Goal: Book appointment/travel/reservation

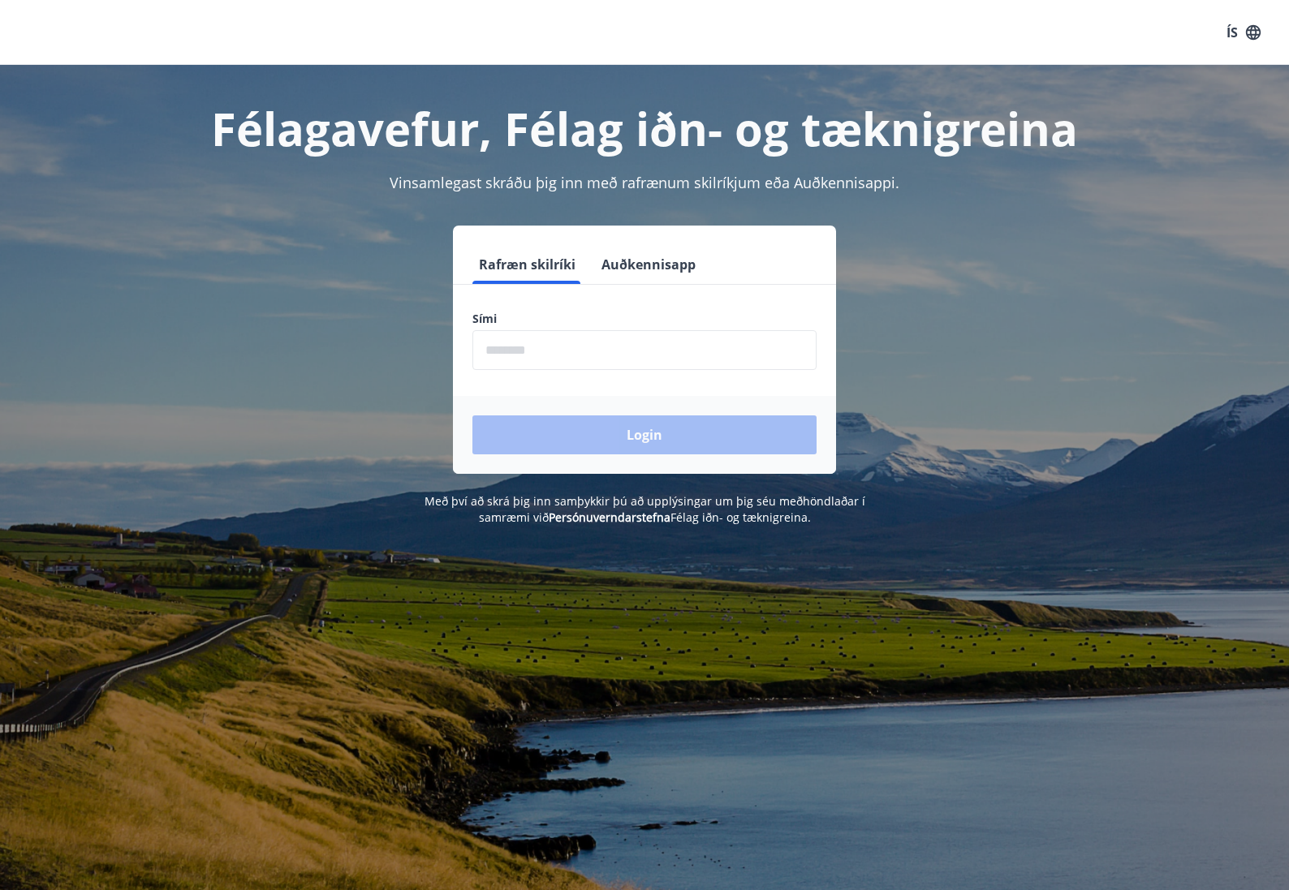
click at [547, 345] on input "phone" at bounding box center [644, 350] width 344 height 40
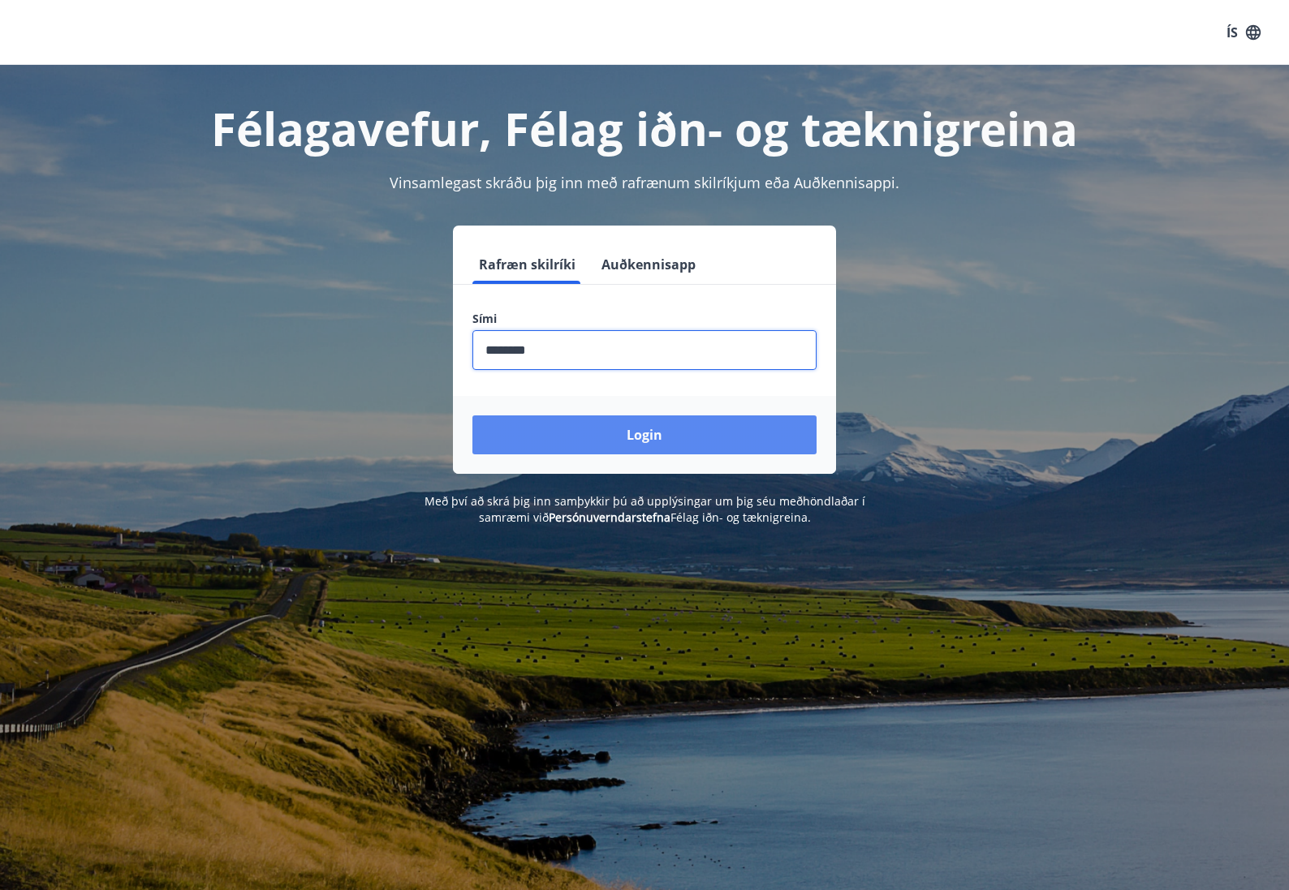
type input "********"
click at [726, 433] on button "Login" at bounding box center [644, 434] width 344 height 39
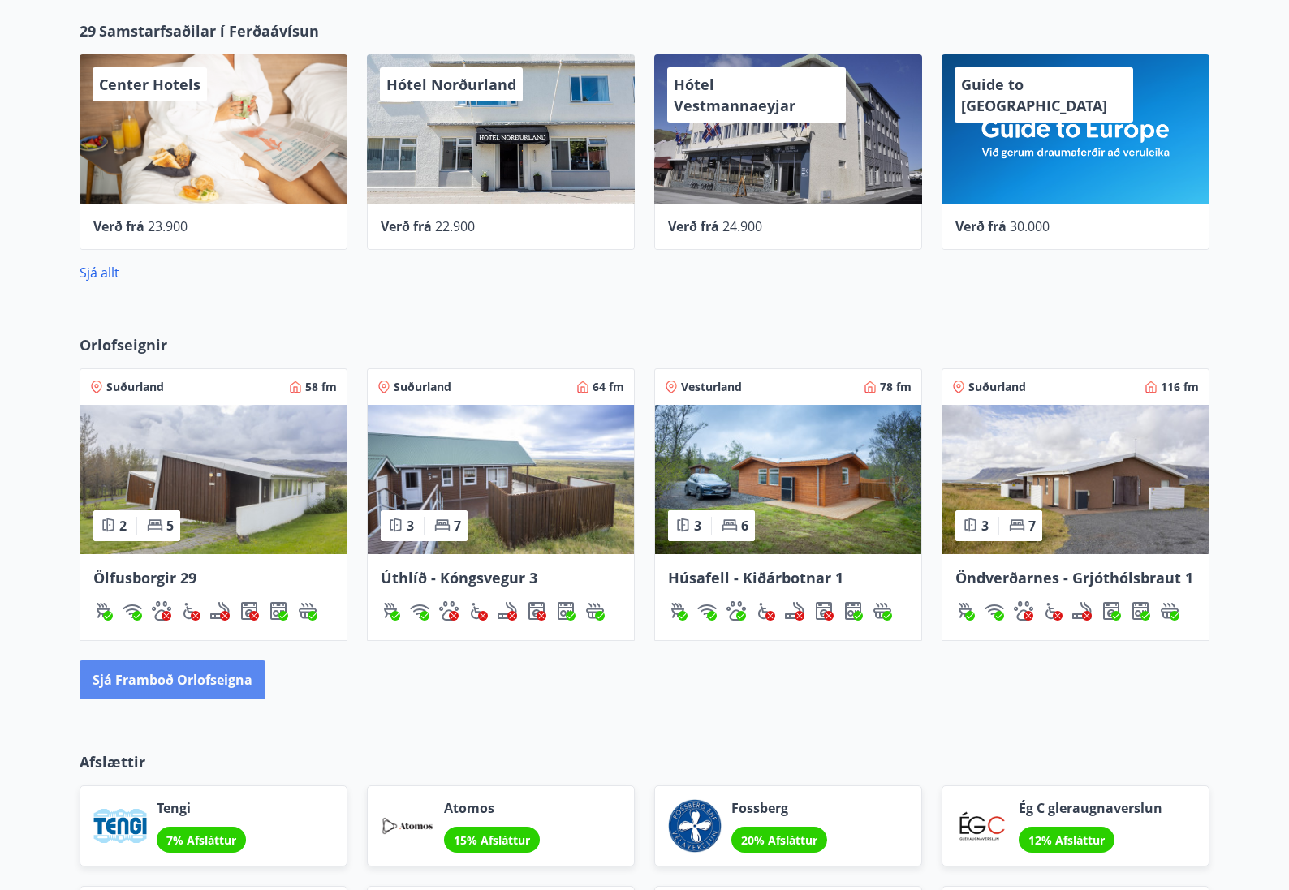
scroll to position [745, 0]
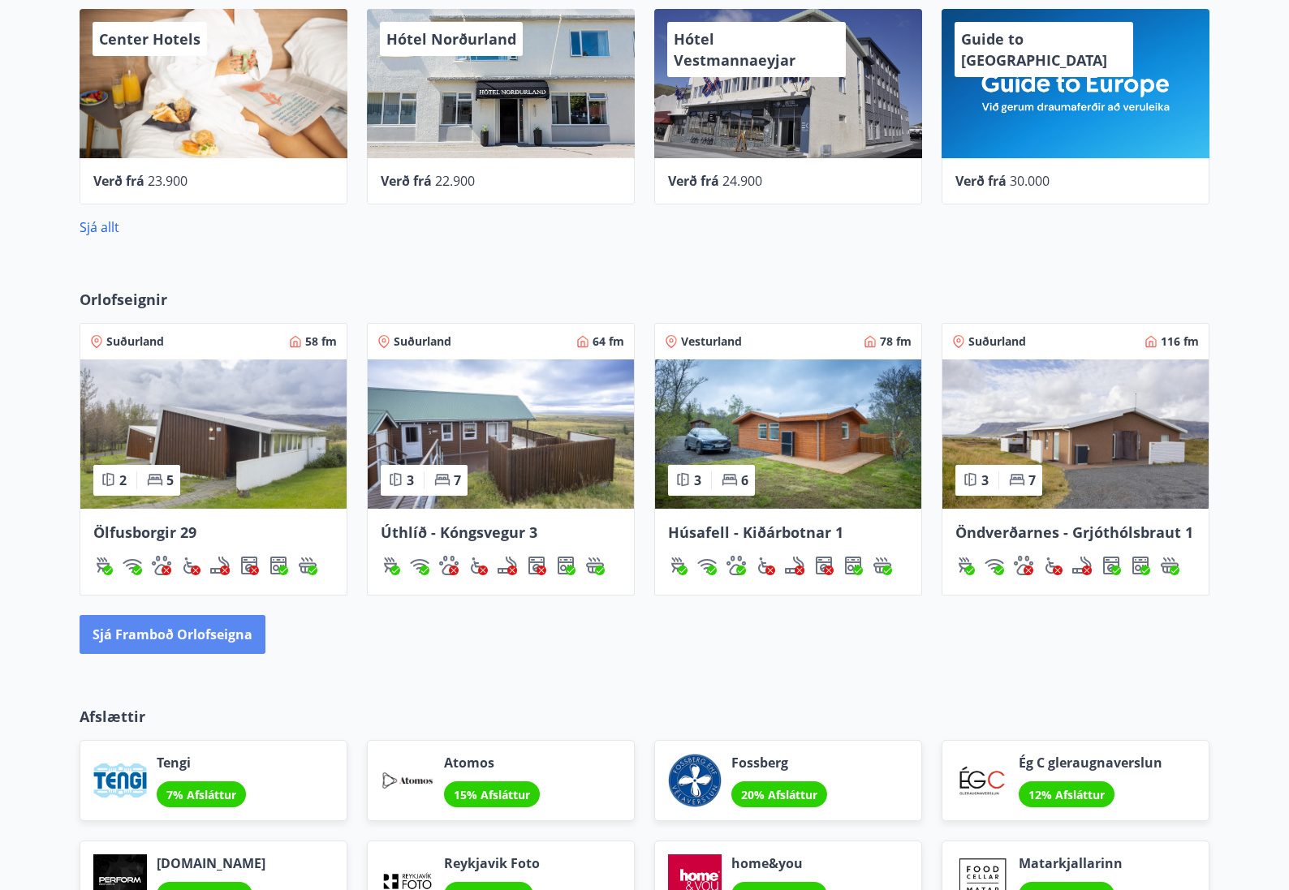
click at [226, 637] on button "Sjá framboð orlofseigna" at bounding box center [173, 634] width 186 height 39
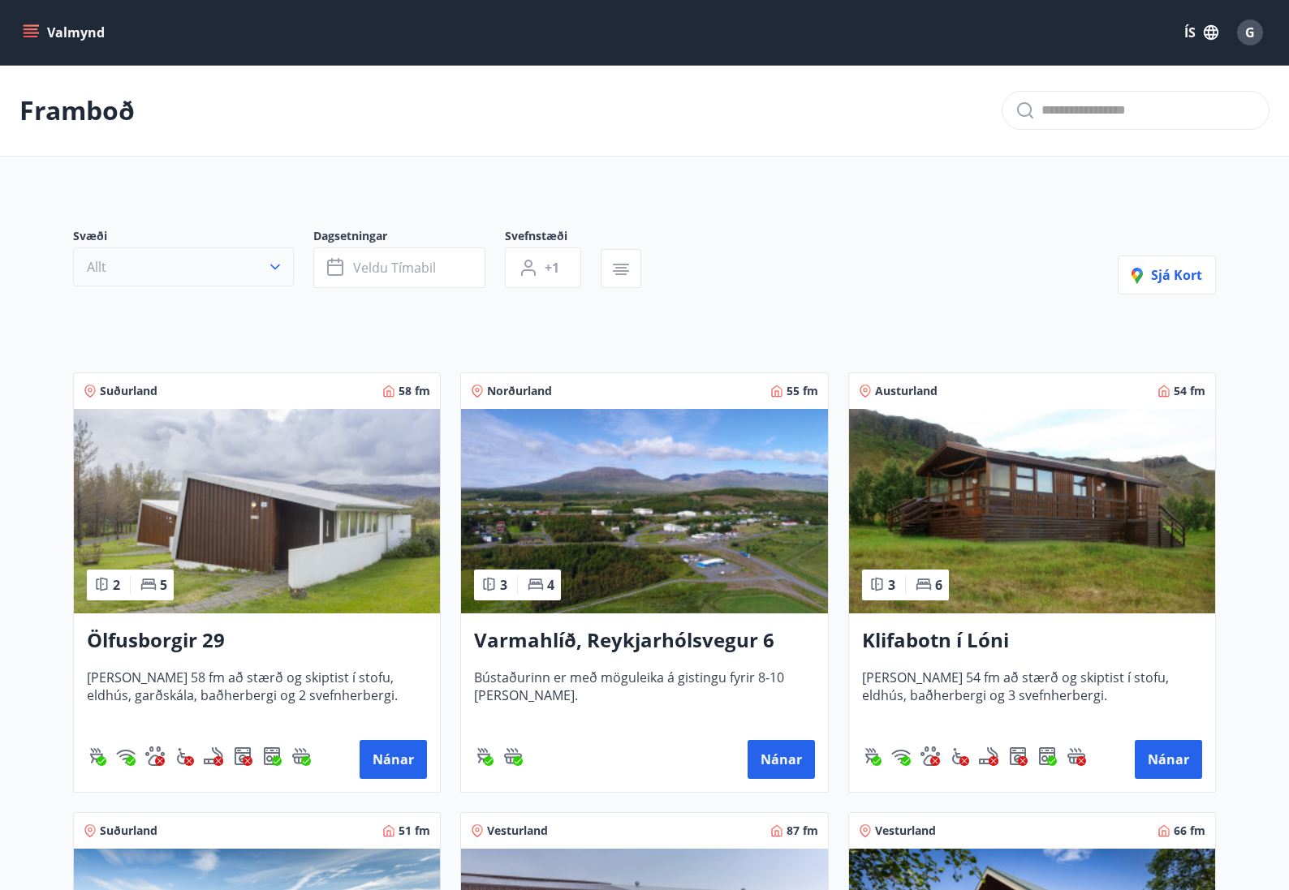
click at [286, 267] on button "Allt" at bounding box center [183, 267] width 221 height 39
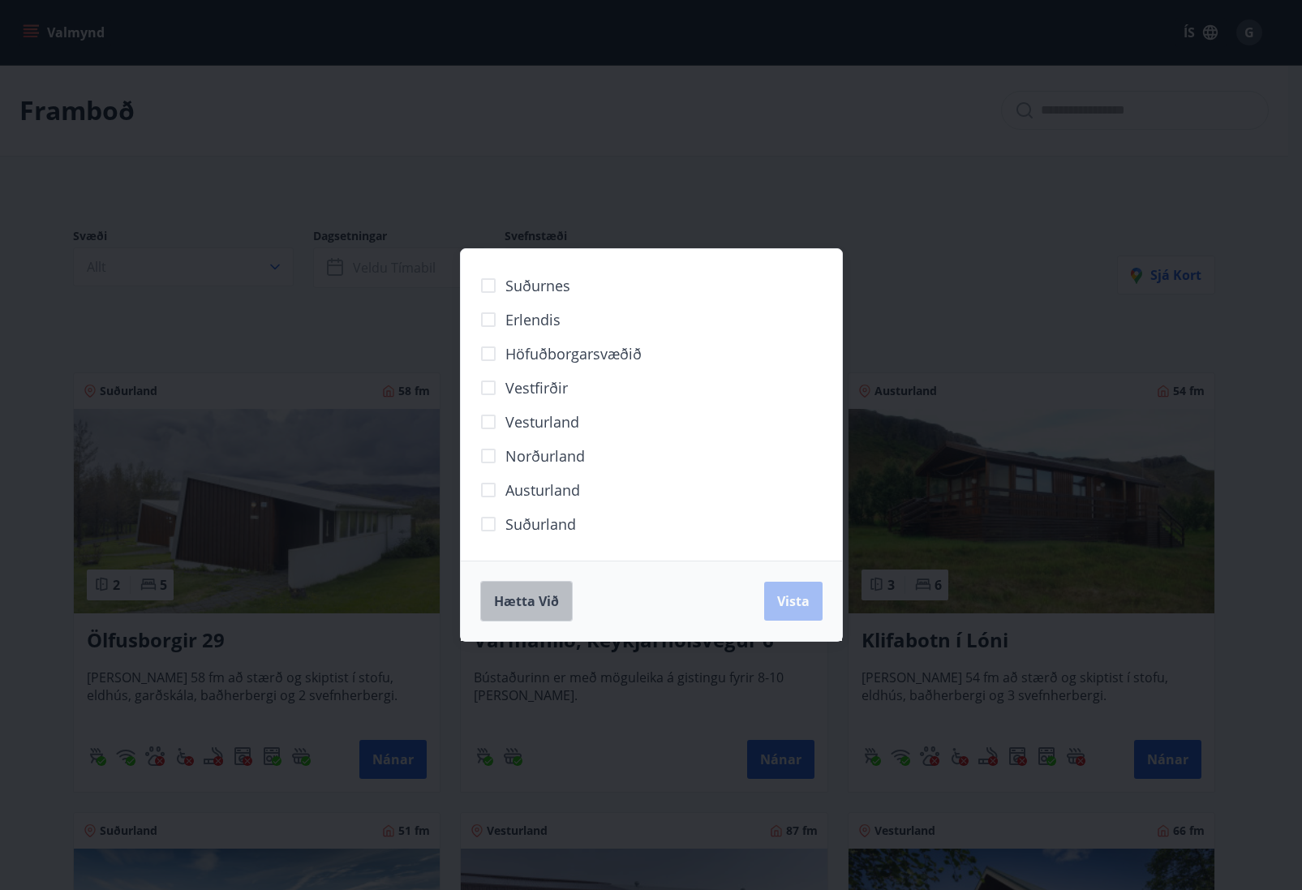
click at [499, 607] on span "Hætta við" at bounding box center [526, 601] width 65 height 18
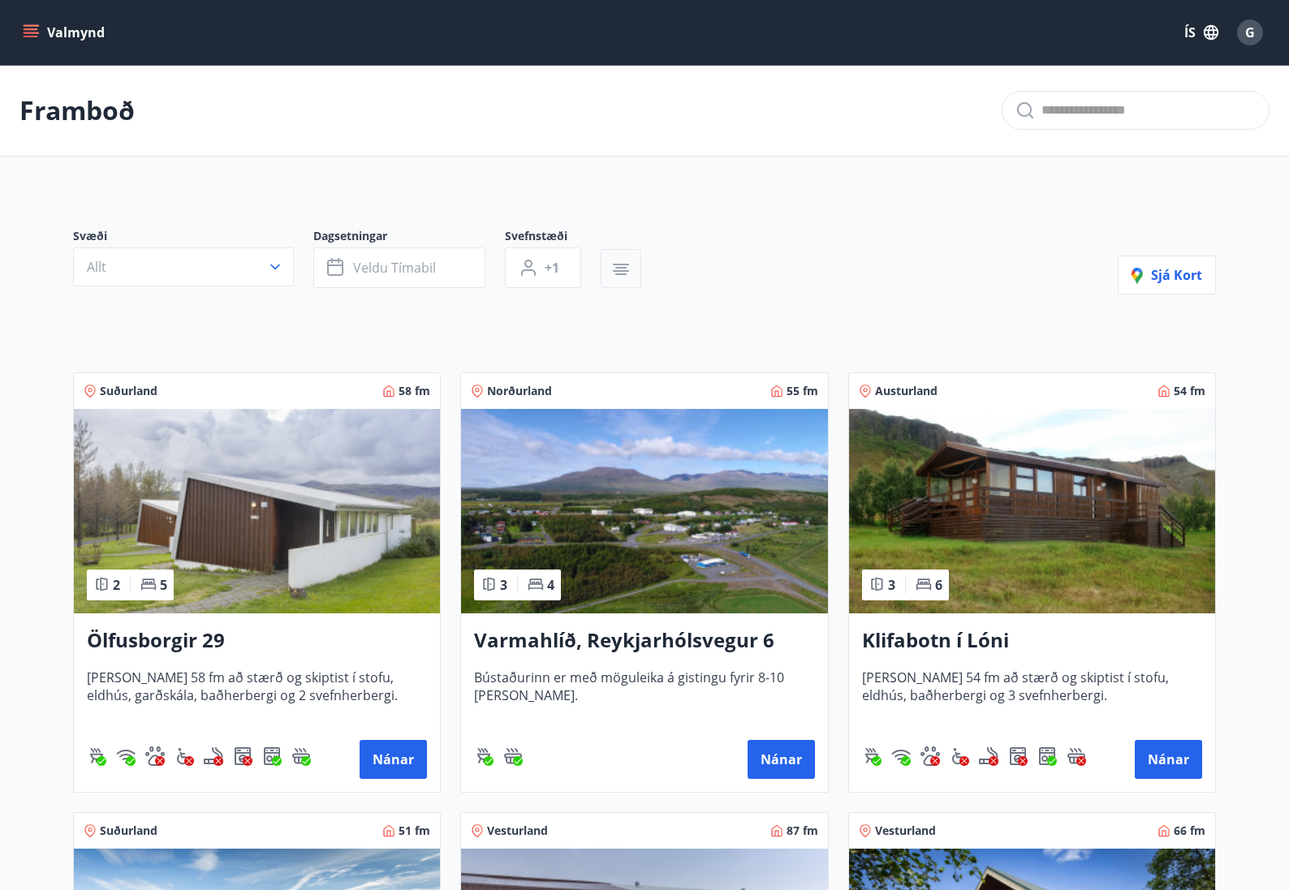
click at [625, 270] on icon "button" at bounding box center [621, 271] width 16 height 2
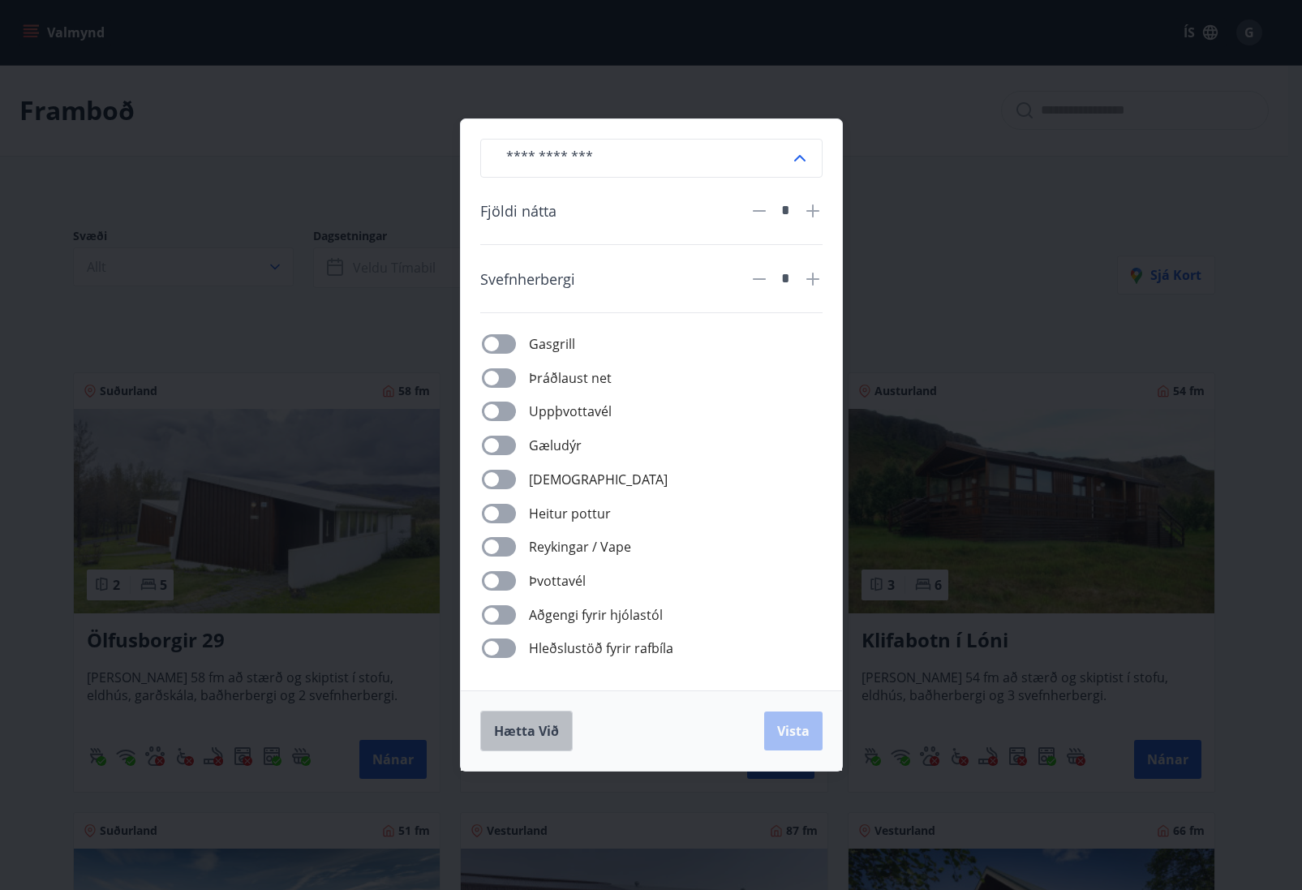
click at [567, 738] on button "Hætta við" at bounding box center [526, 731] width 93 height 41
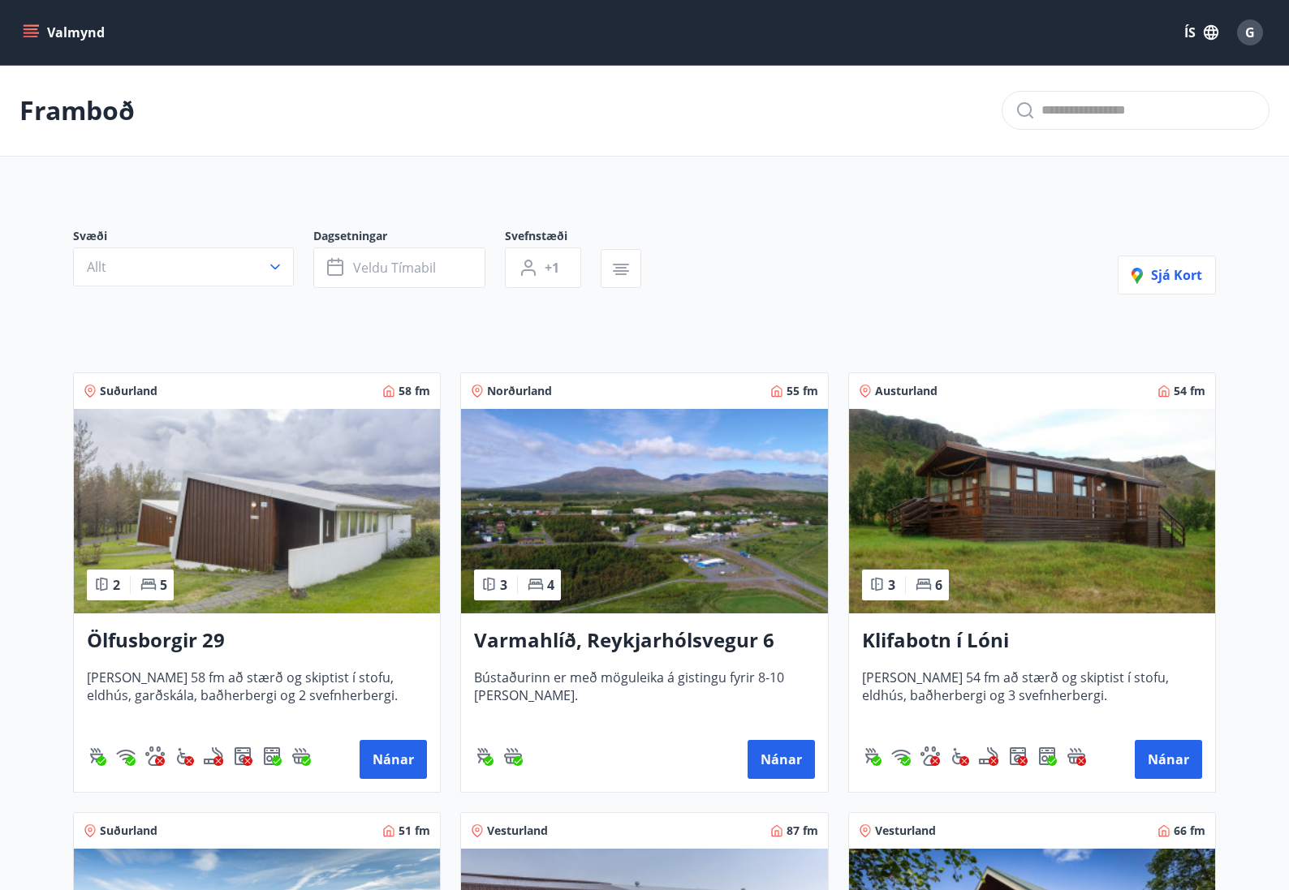
click at [31, 30] on icon "menu" at bounding box center [31, 29] width 15 height 2
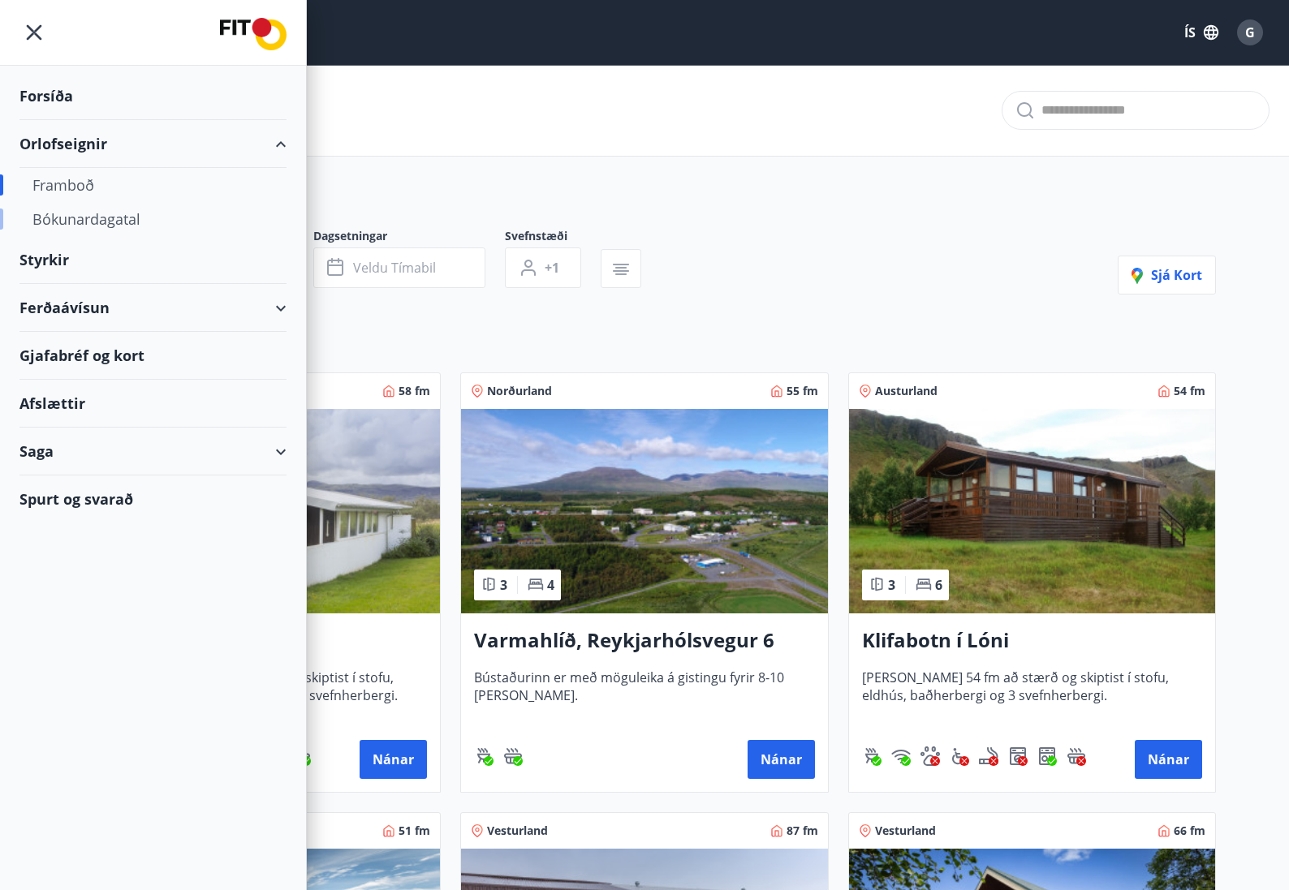
click at [70, 222] on div "Bókunardagatal" at bounding box center [152, 219] width 241 height 34
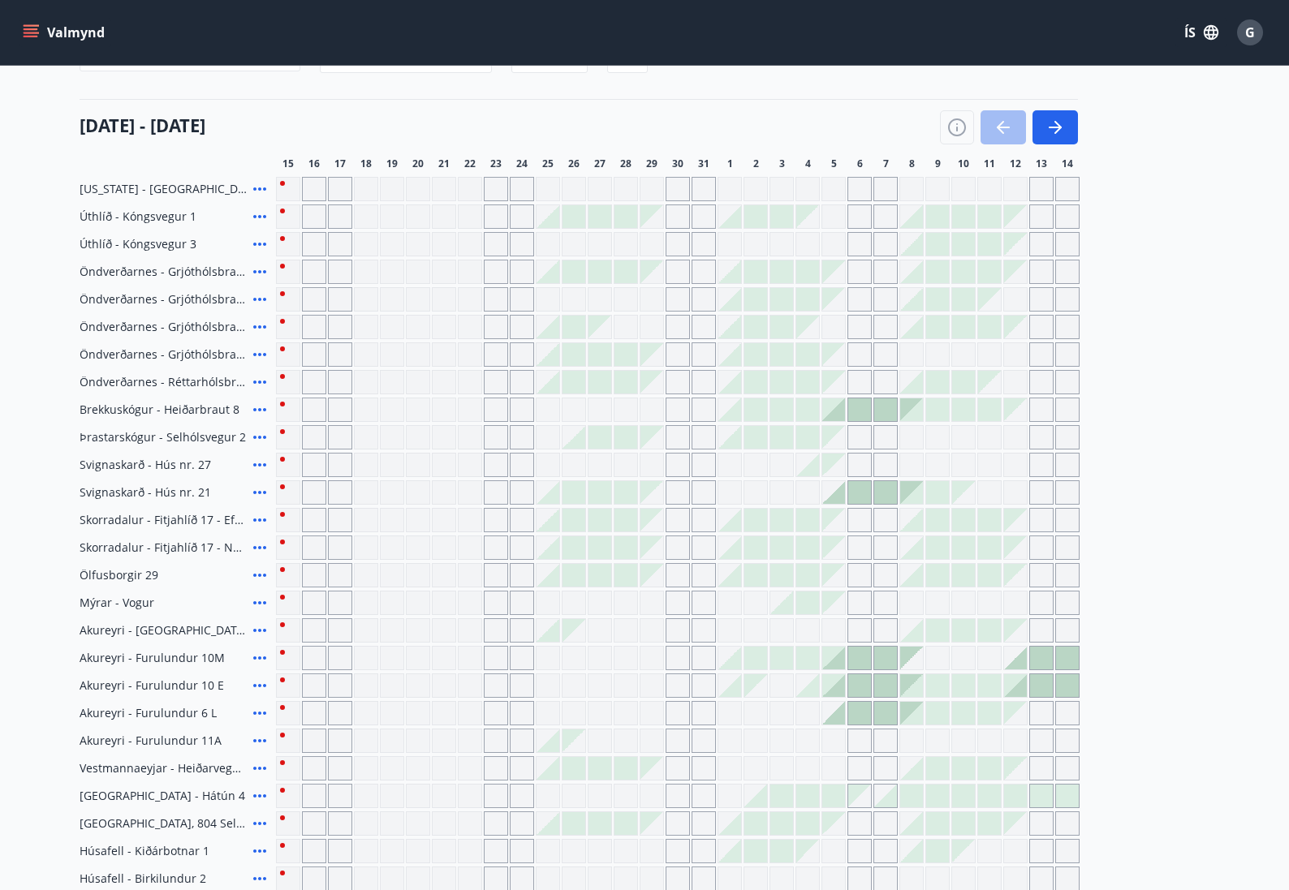
scroll to position [489, 0]
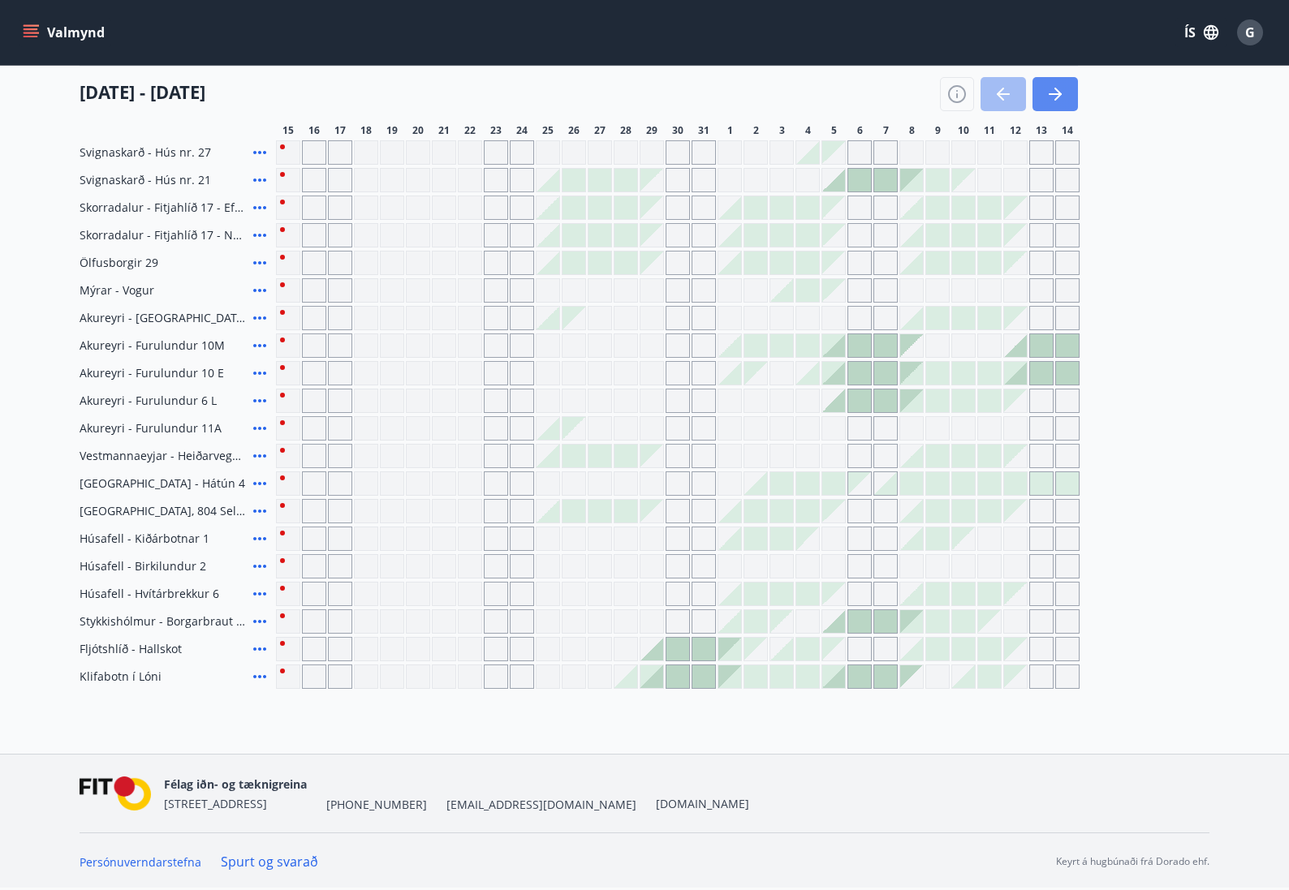
click at [1055, 92] on icon "button" at bounding box center [1054, 93] width 19 height 19
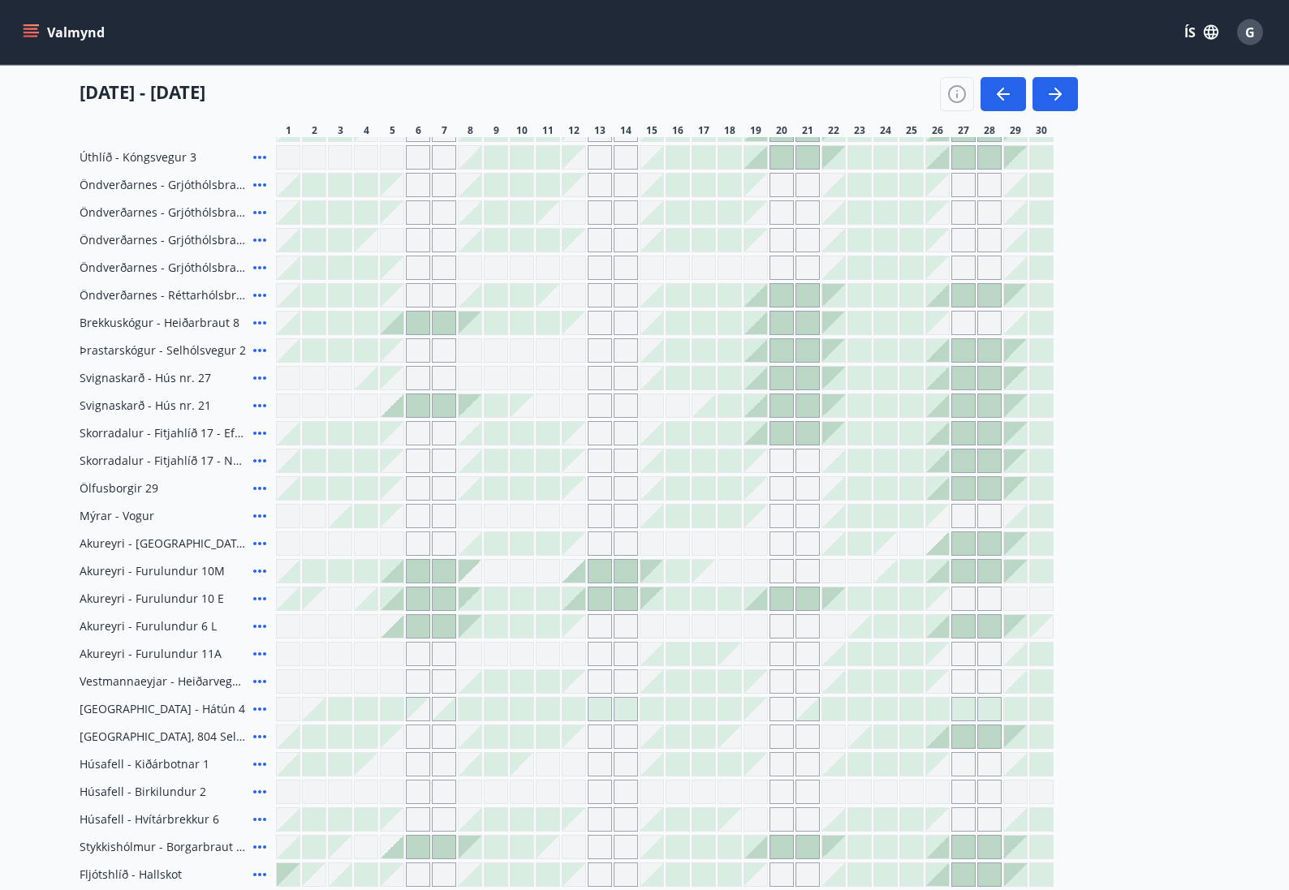
scroll to position [240, 0]
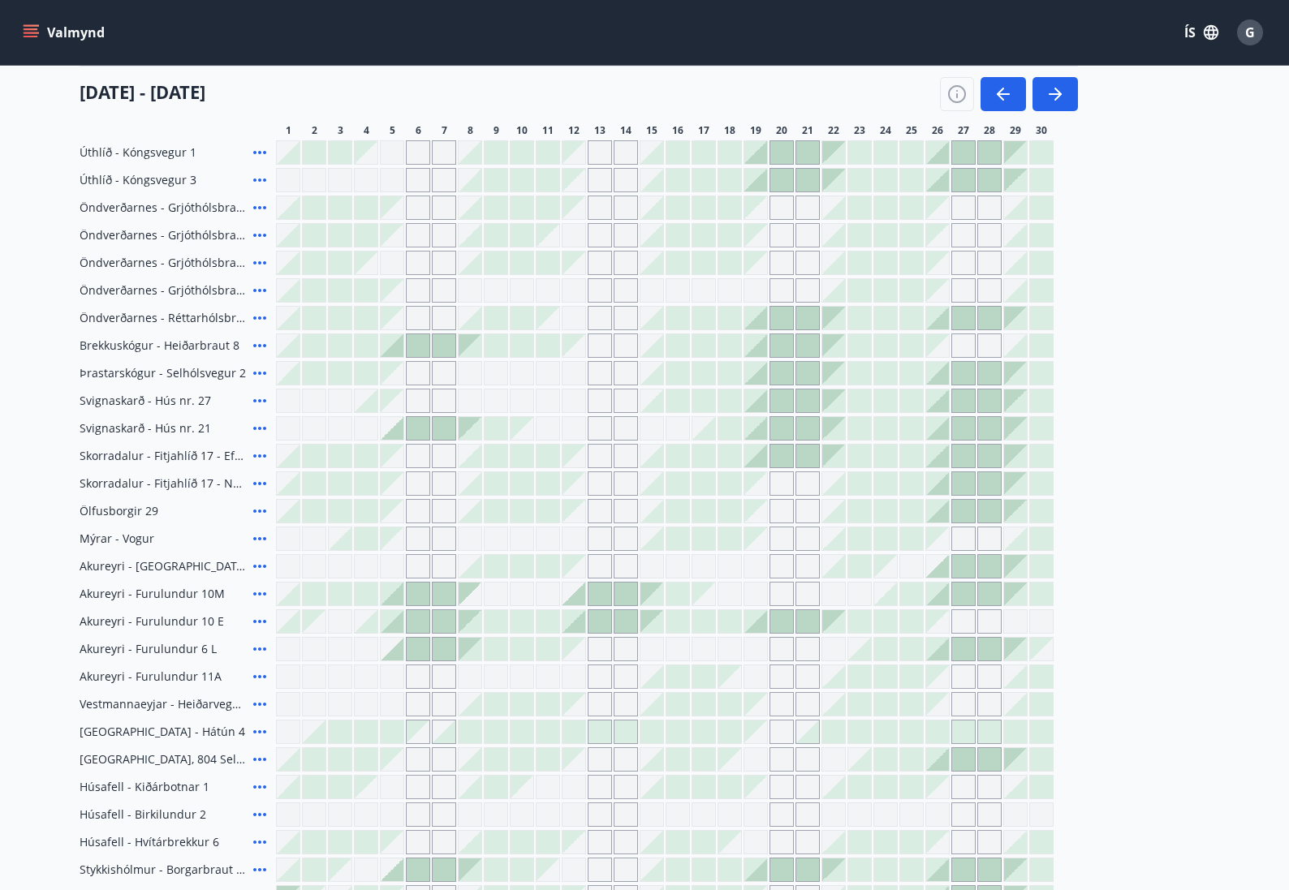
click at [261, 430] on icon at bounding box center [259, 428] width 19 height 19
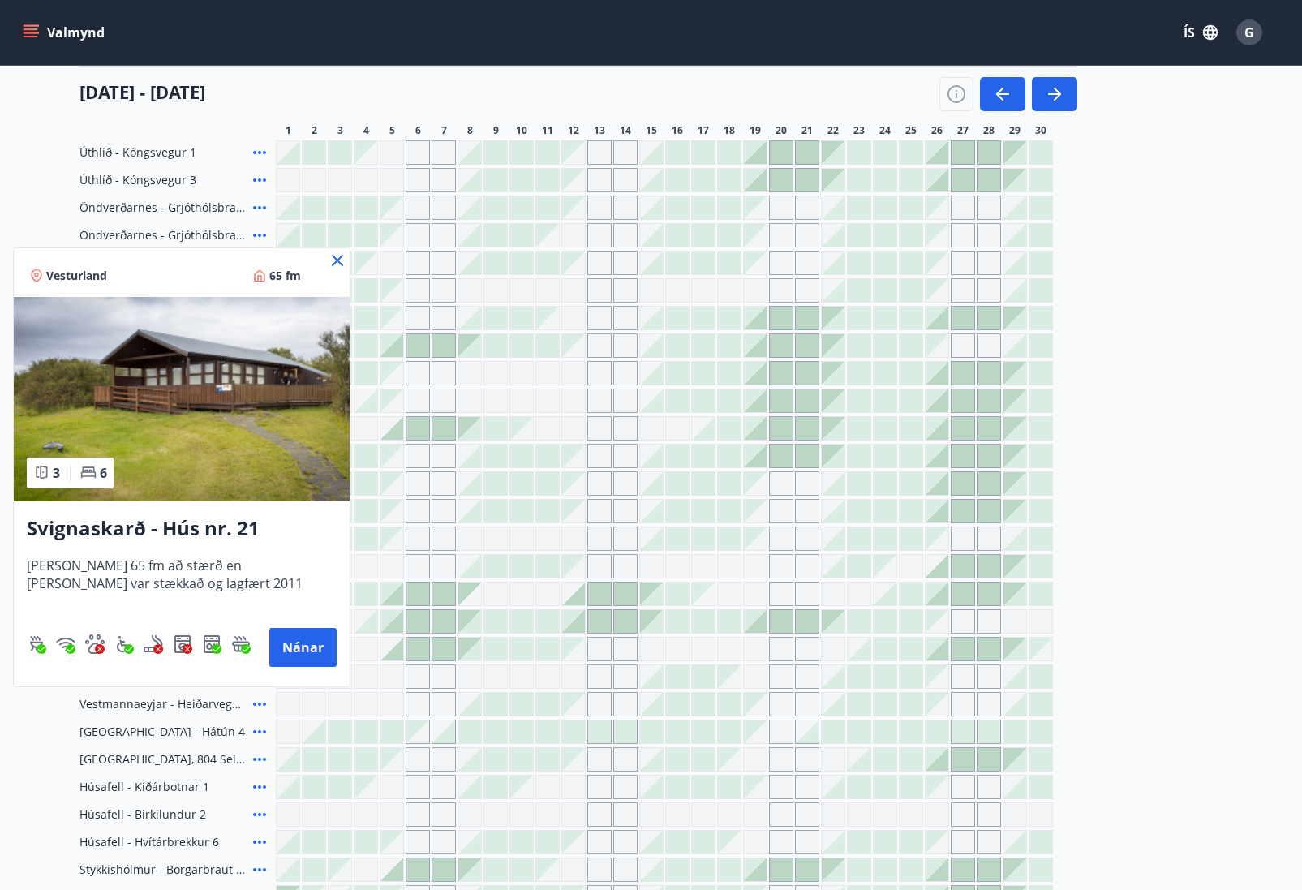
click at [340, 261] on icon at bounding box center [337, 260] width 19 height 19
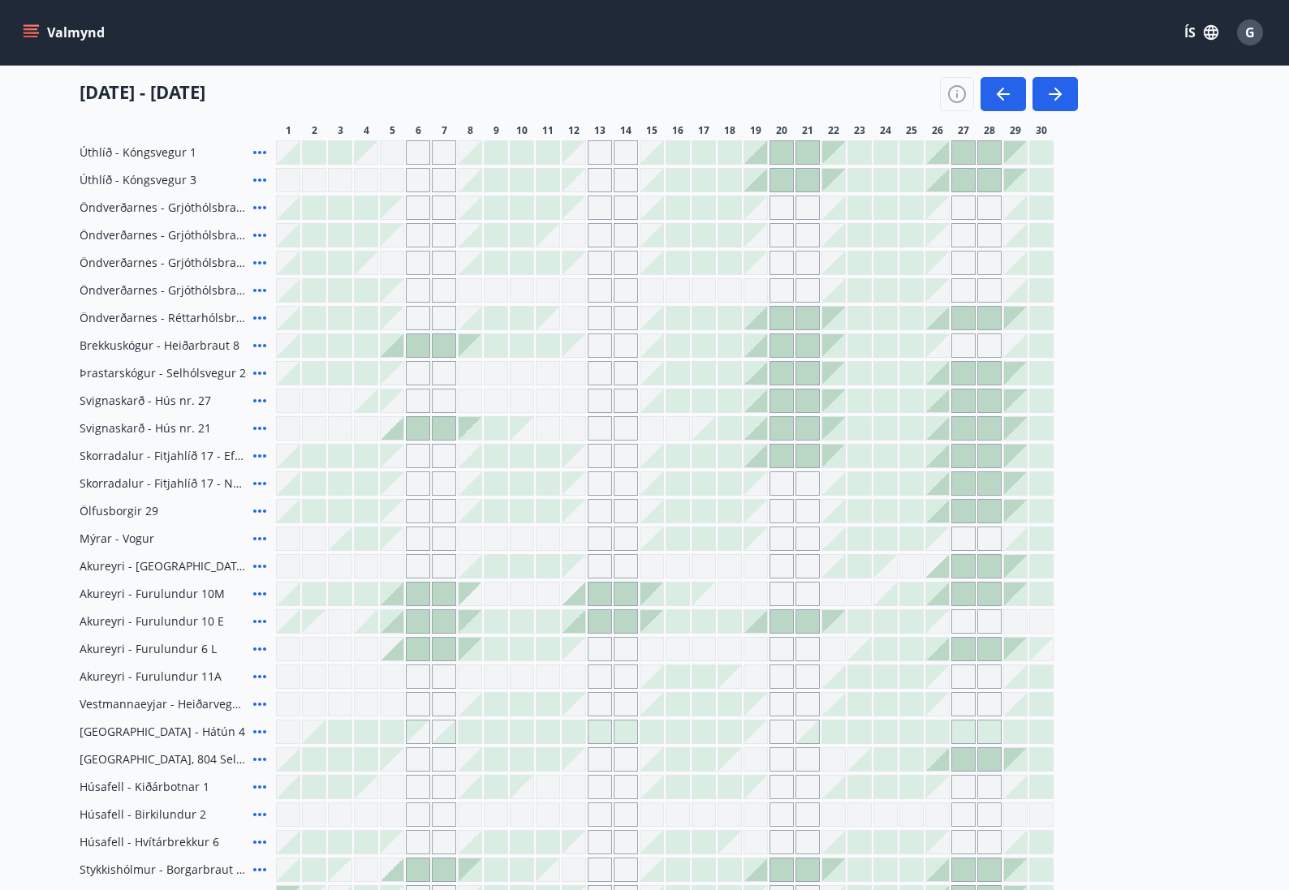
scroll to position [75, 0]
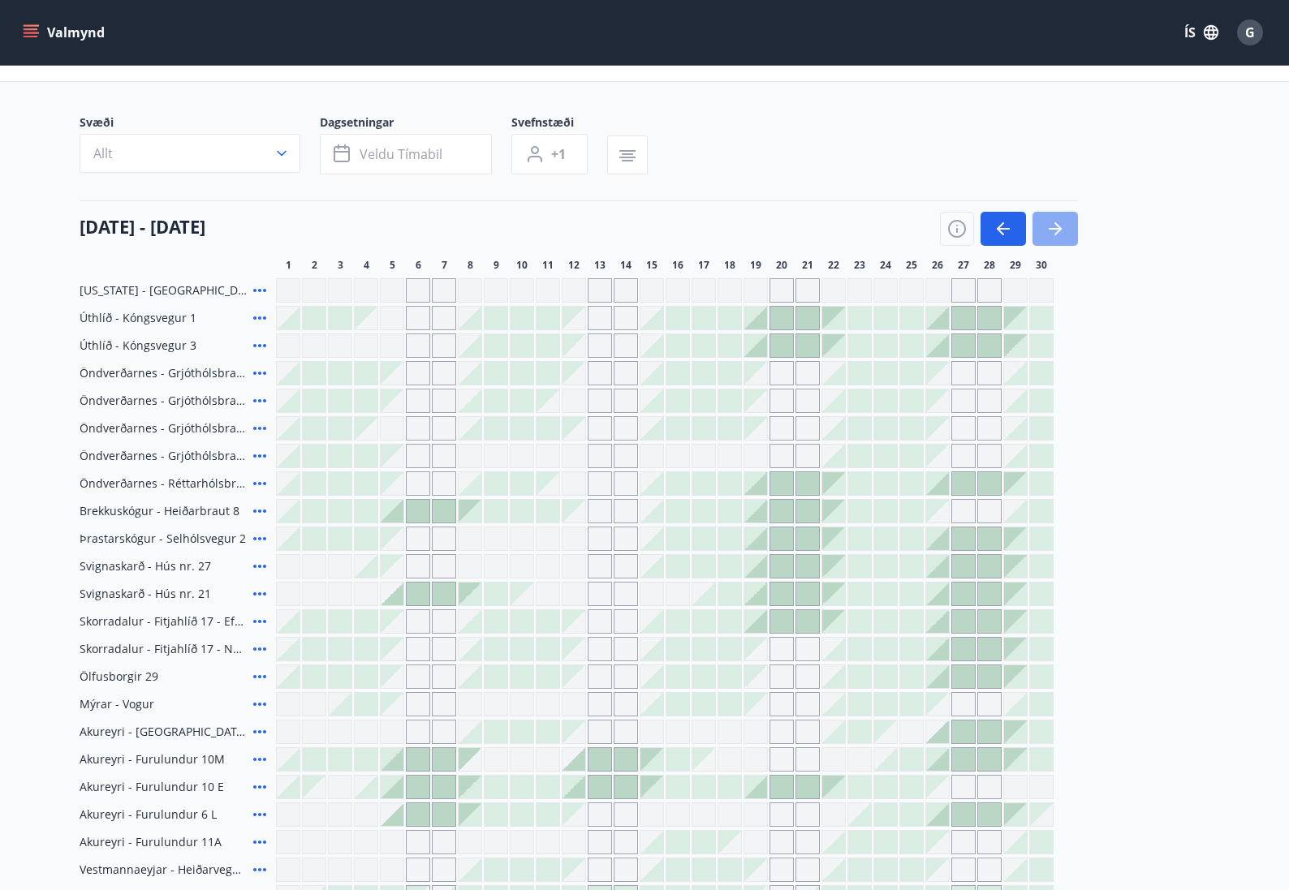
click at [1051, 227] on icon "button" at bounding box center [1054, 228] width 19 height 19
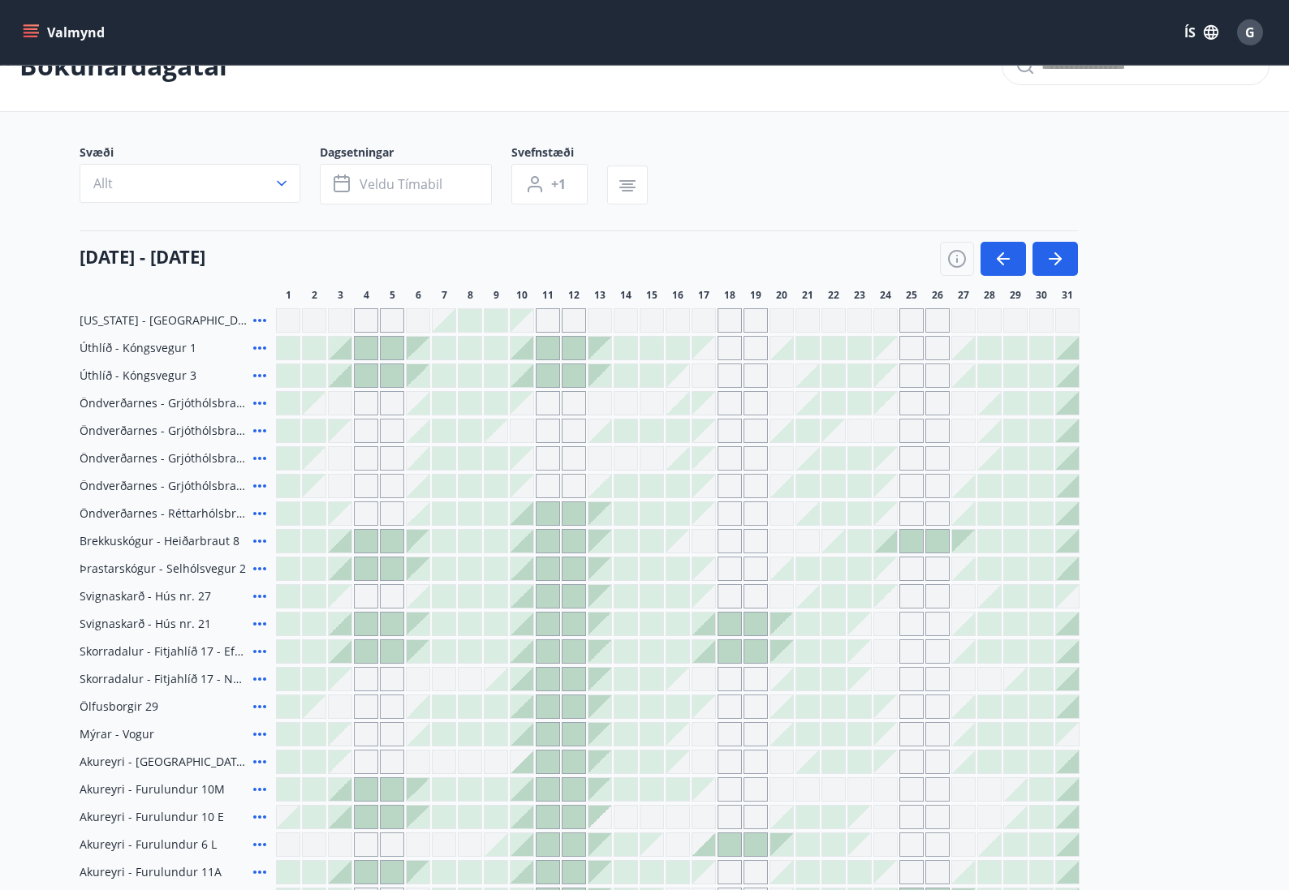
scroll to position [83, 0]
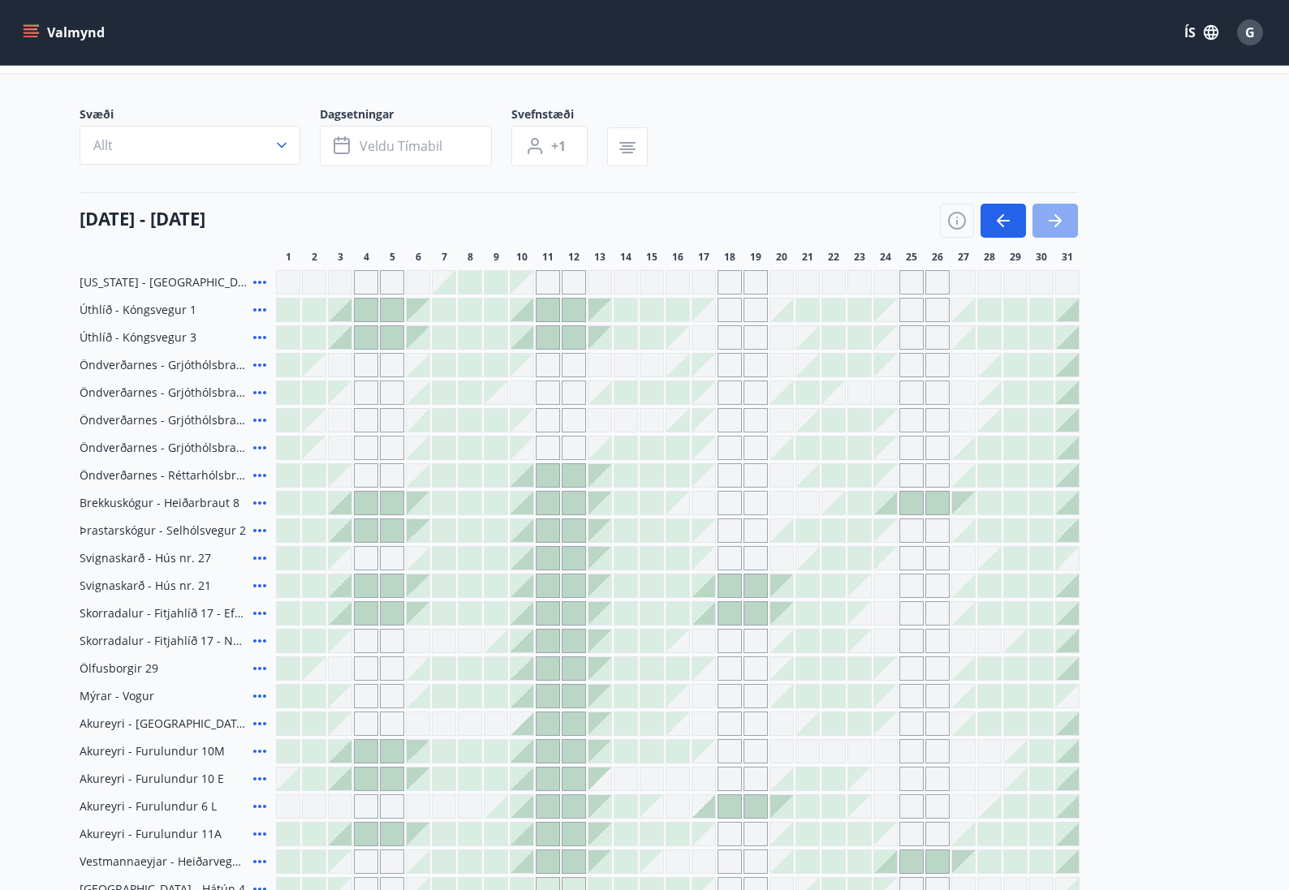
click at [1048, 218] on icon "button" at bounding box center [1054, 220] width 19 height 19
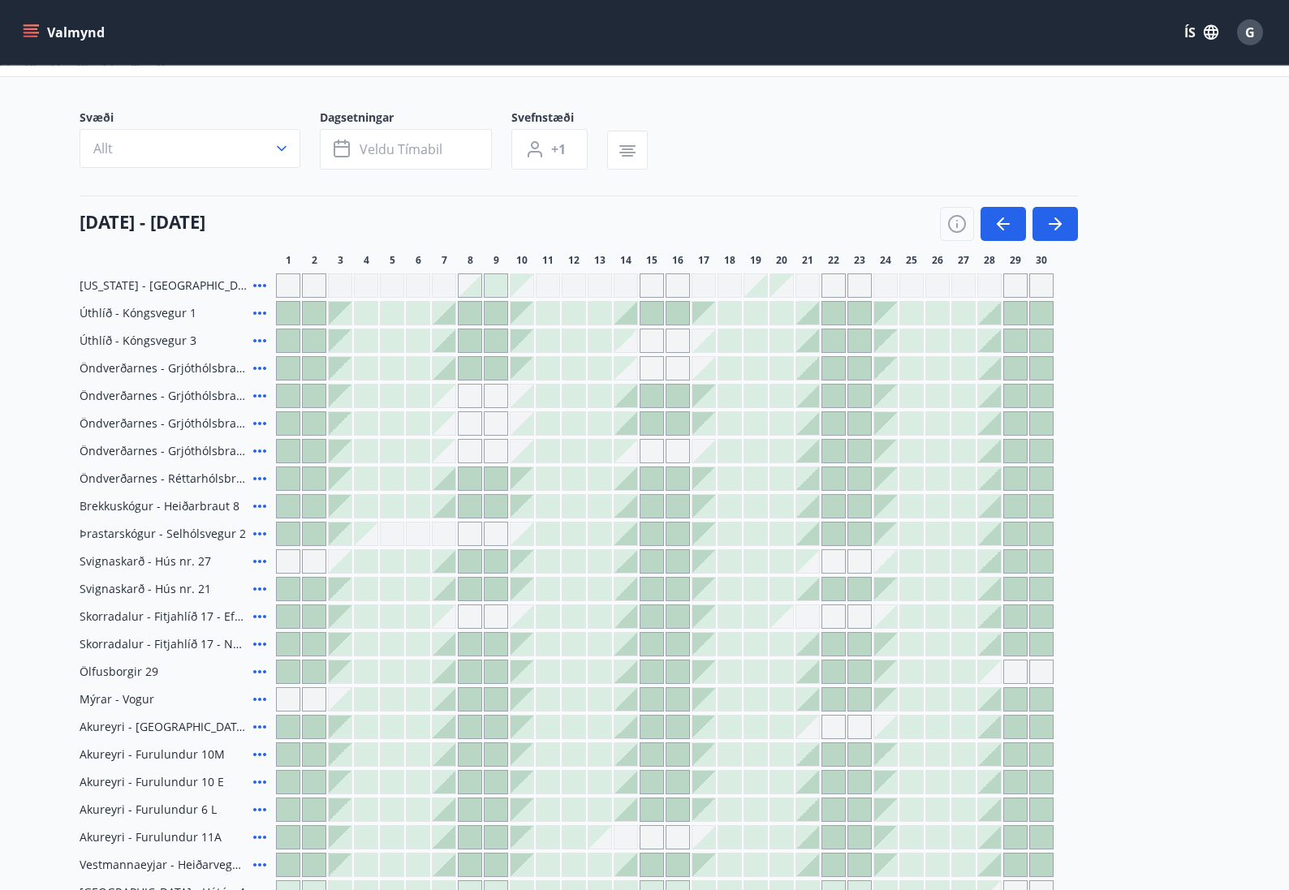
scroll to position [0, 0]
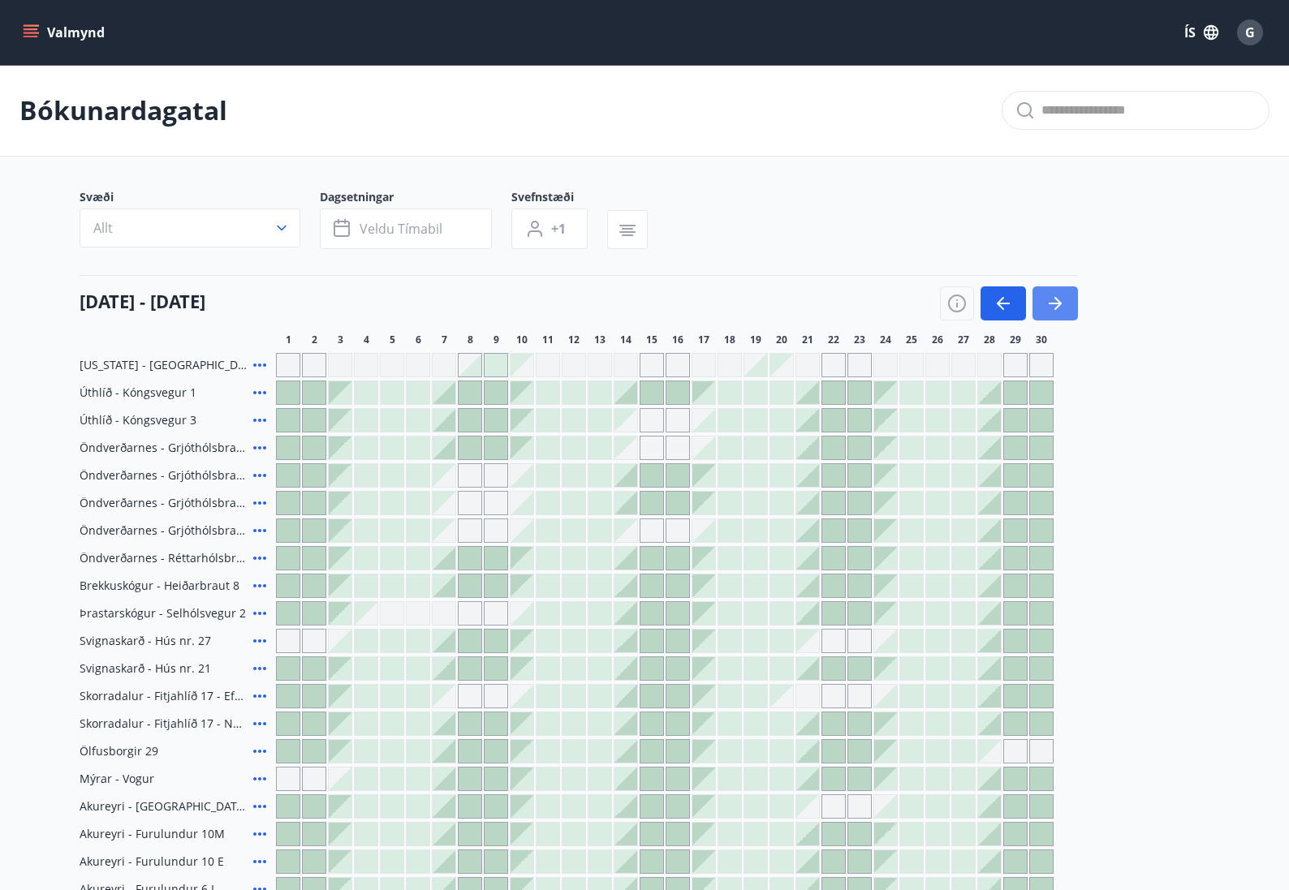
click at [1066, 297] on button "button" at bounding box center [1054, 303] width 45 height 34
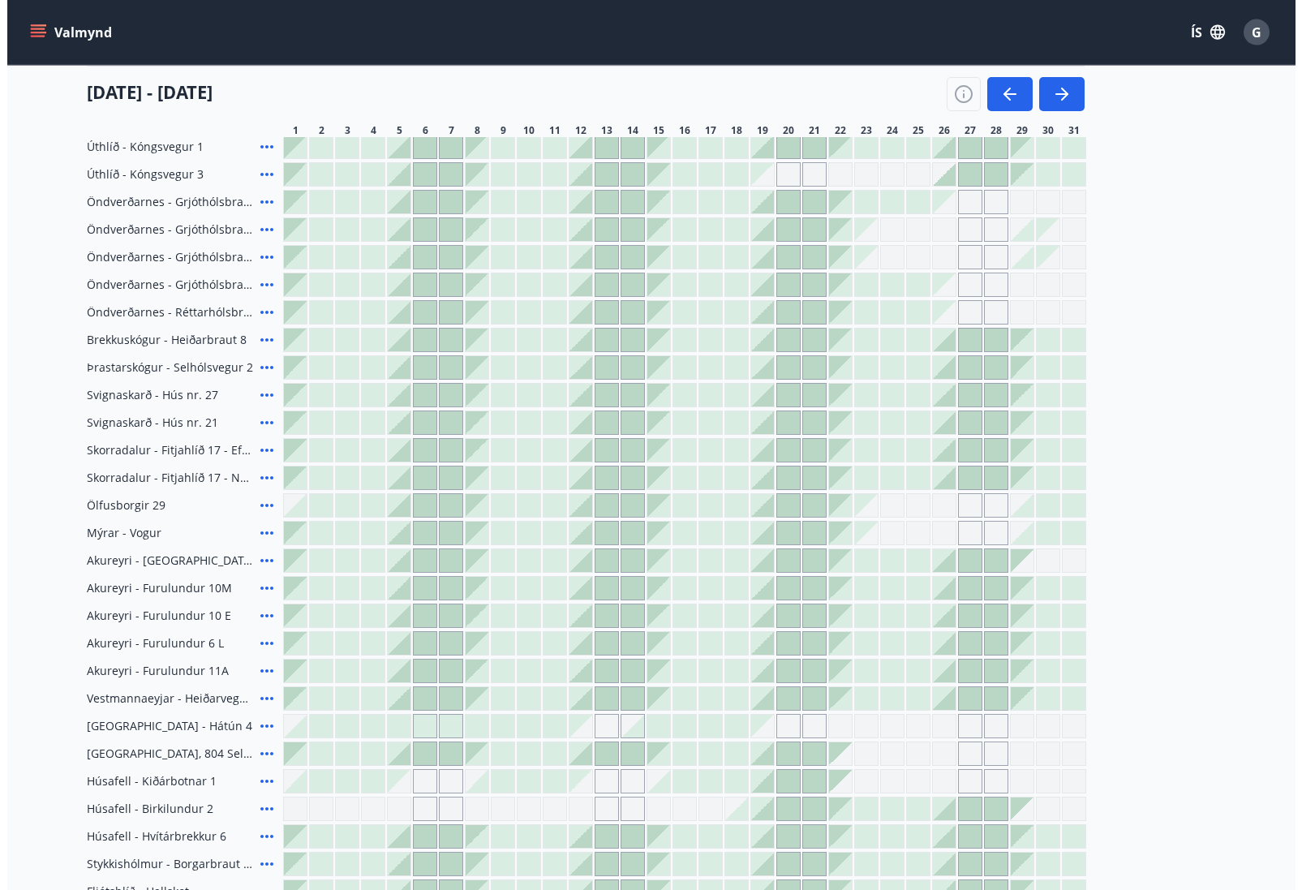
scroll to position [414, 0]
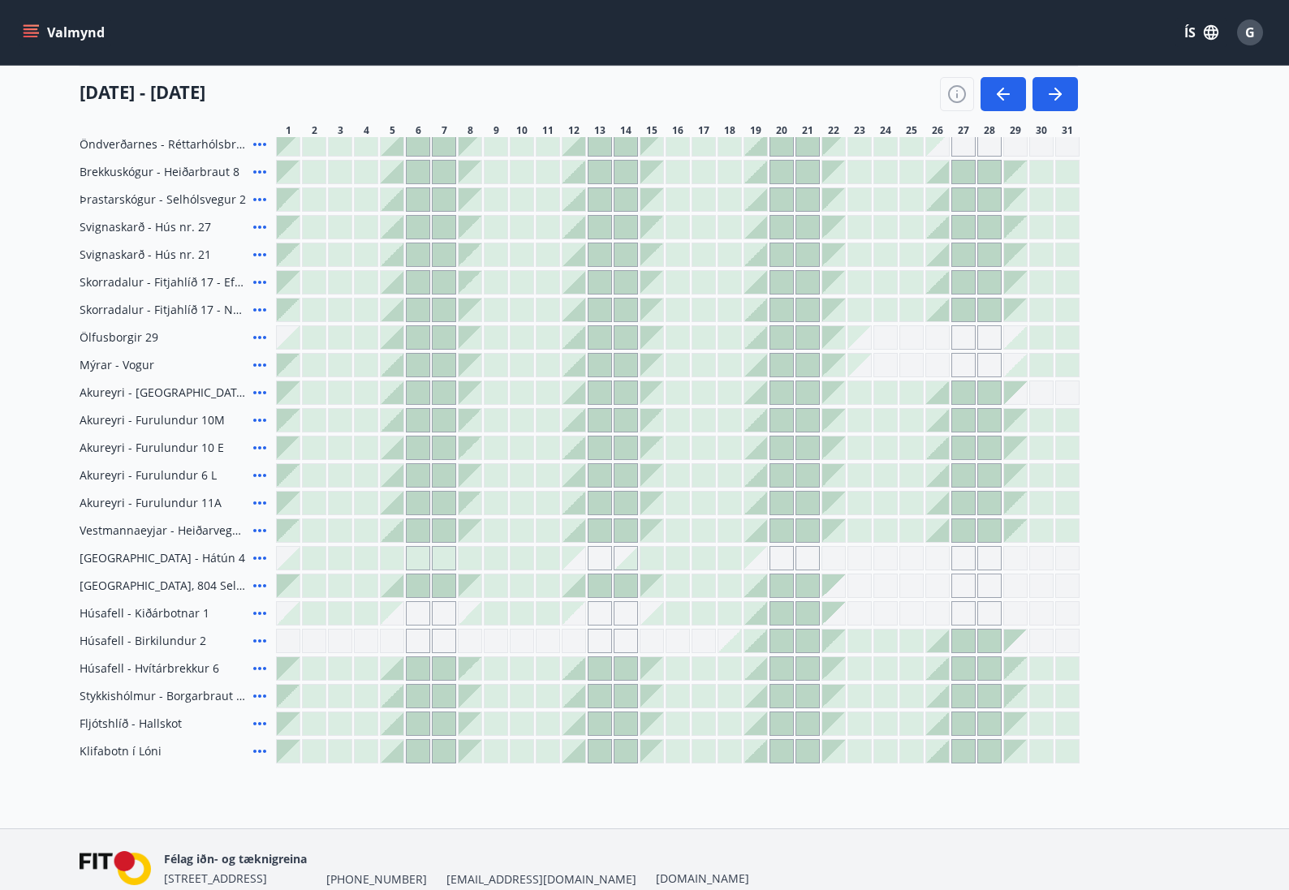
click at [1251, 29] on span "G" at bounding box center [1250, 33] width 10 height 18
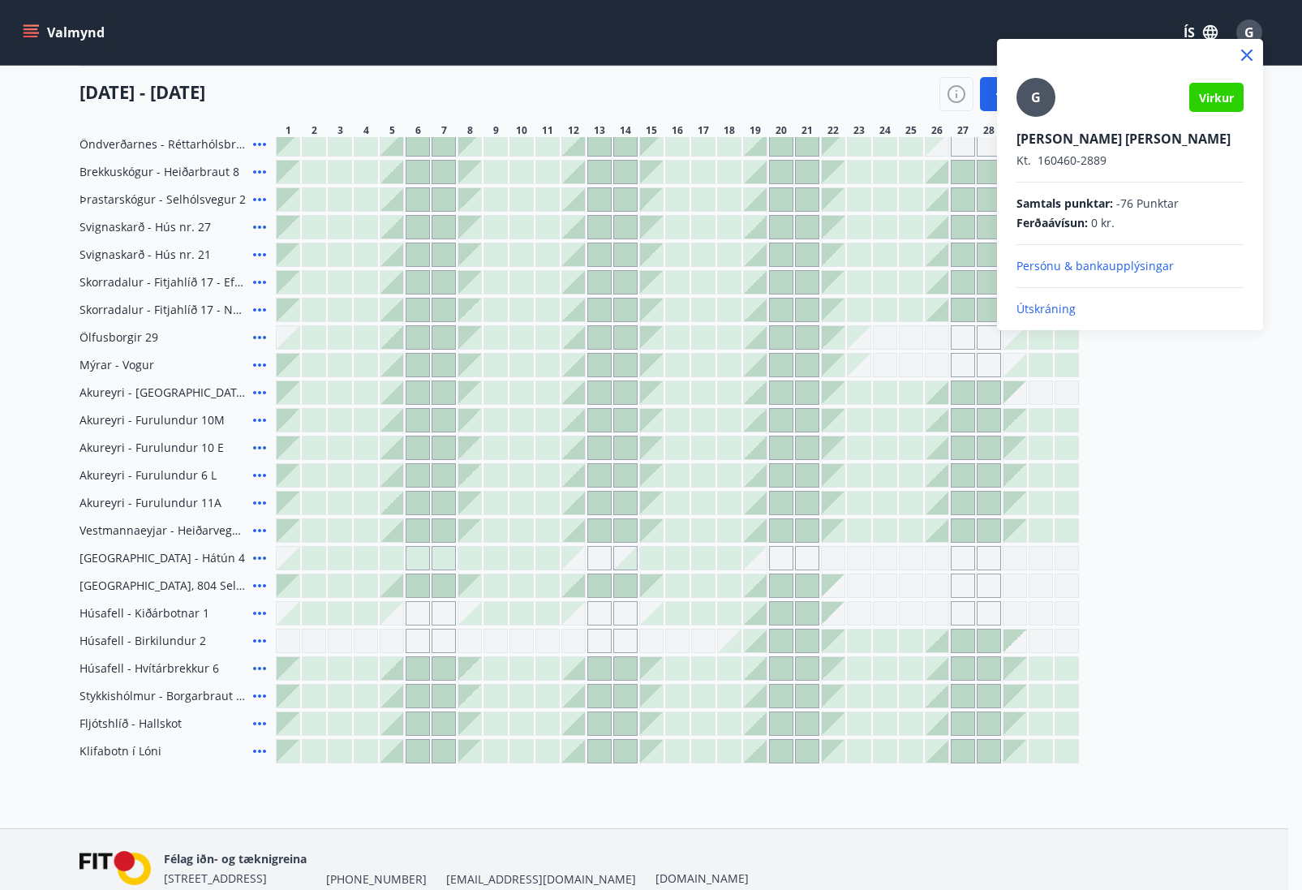
click at [1057, 307] on p "Útskráning" at bounding box center [1130, 309] width 227 height 16
click at [1053, 310] on p "Útskráning" at bounding box center [1130, 309] width 227 height 16
